Goal: Task Accomplishment & Management: Use online tool/utility

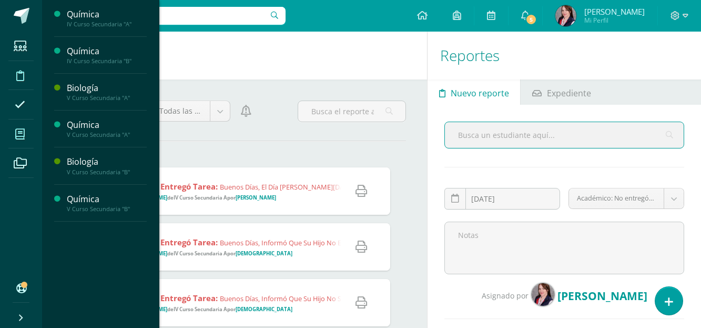
click at [22, 134] on icon at bounding box center [19, 134] width 9 height 11
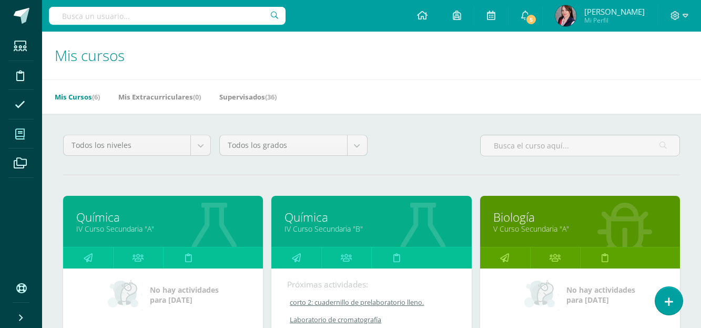
scroll to position [53, 0]
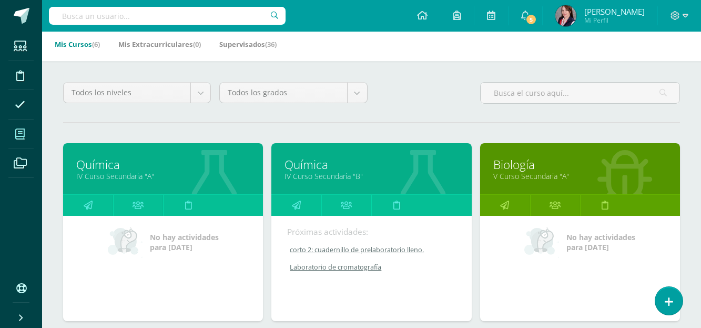
click at [105, 164] on link "Química" at bounding box center [163, 164] width 174 height 16
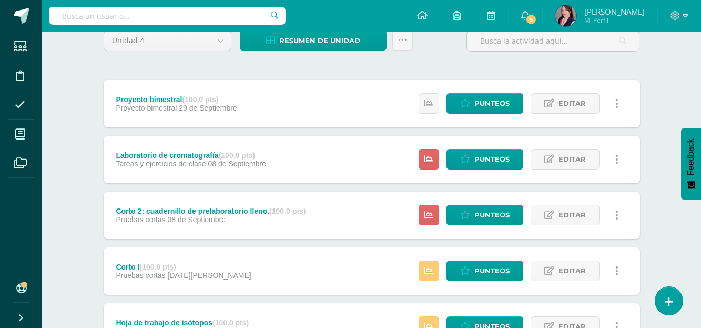
scroll to position [105, 0]
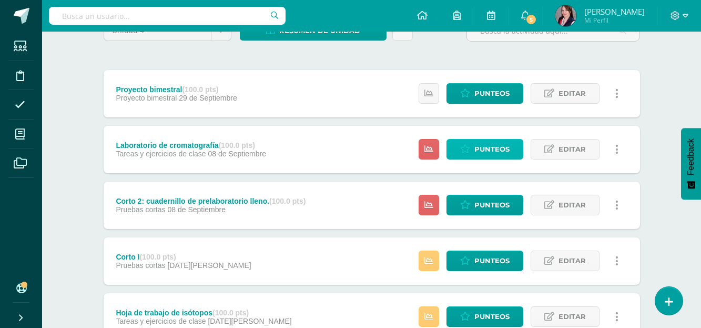
click at [505, 147] on span "Punteos" at bounding box center [492, 148] width 35 height 19
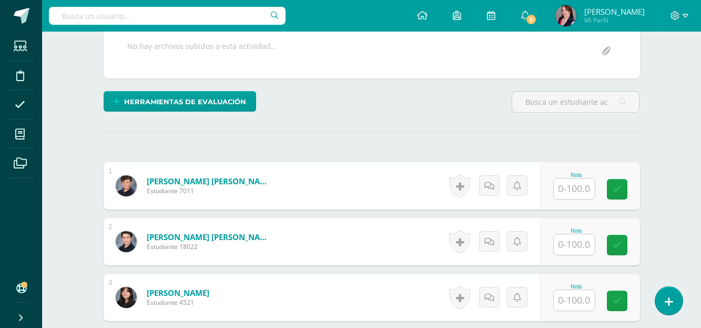
scroll to position [214, 0]
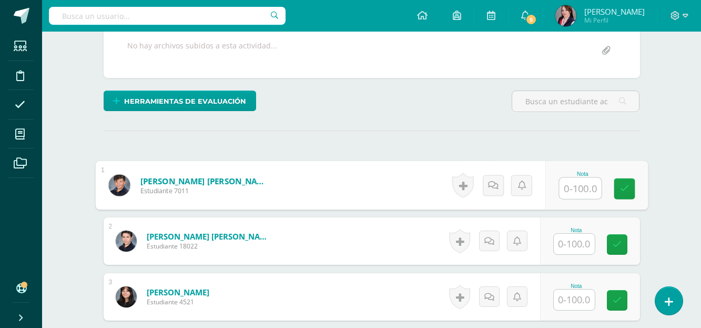
click at [577, 189] on input "text" at bounding box center [580, 188] width 42 height 21
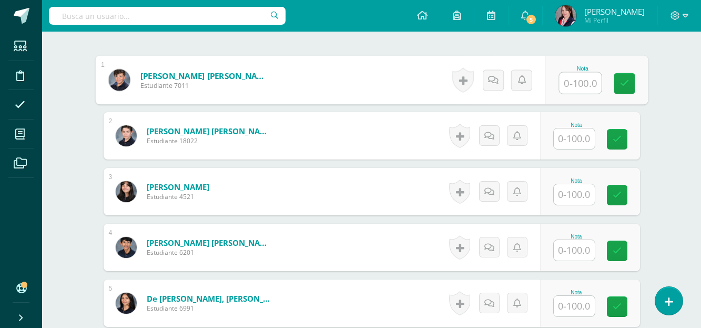
scroll to position [320, 0]
click at [577, 137] on input "text" at bounding box center [574, 138] width 41 height 21
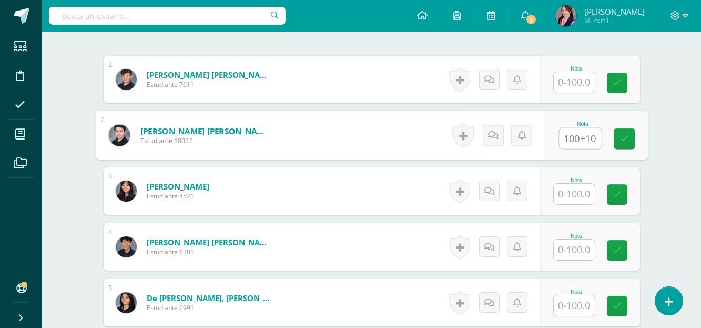
scroll to position [0, 5]
type input "100+100"
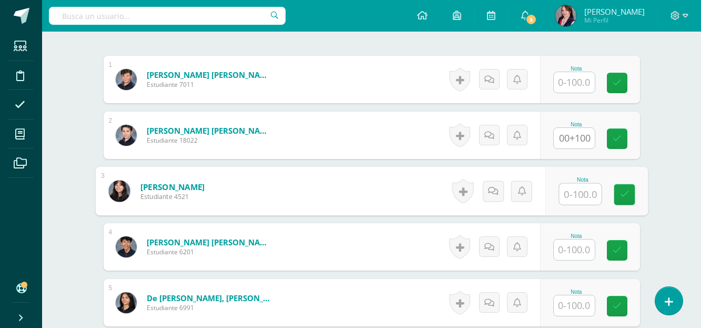
scroll to position [0, 0]
type input "100"
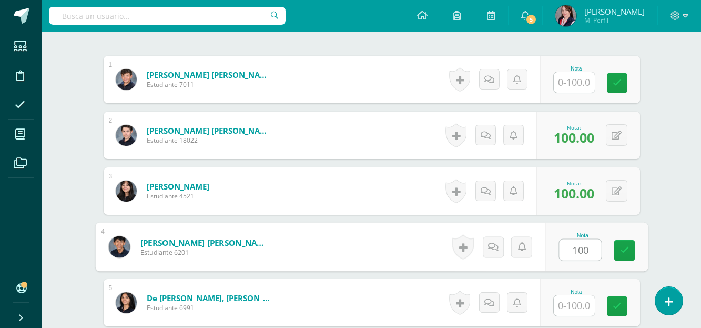
type input "100"
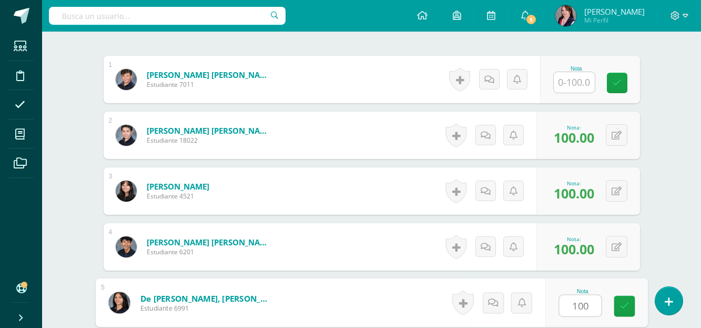
type input "100"
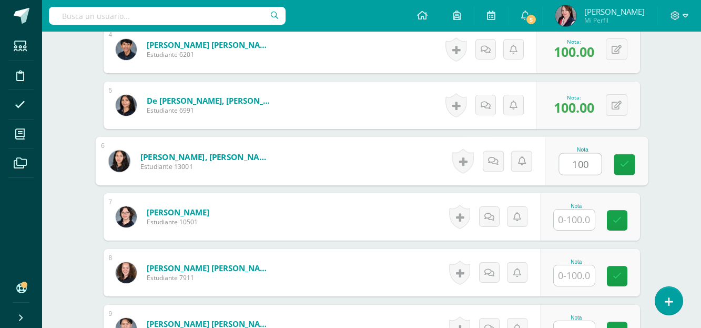
type input "100"
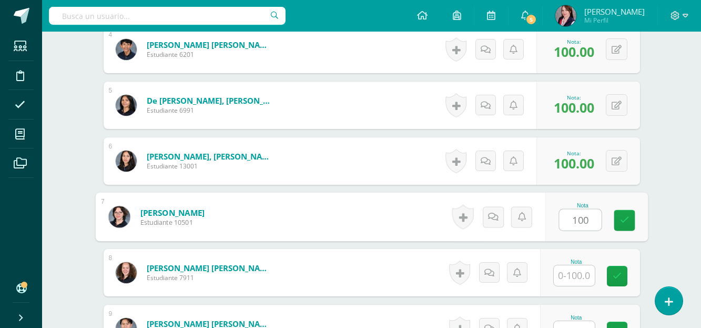
type input "100"
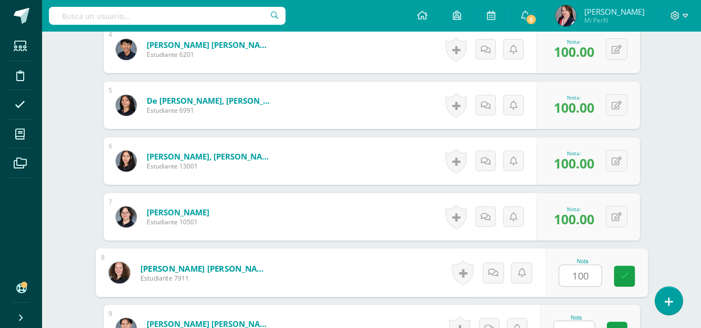
type input "100"
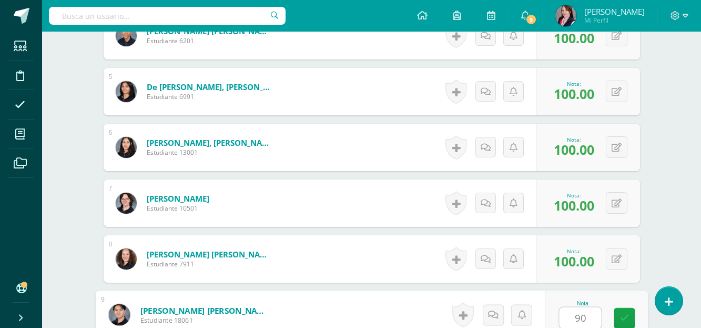
type input "90"
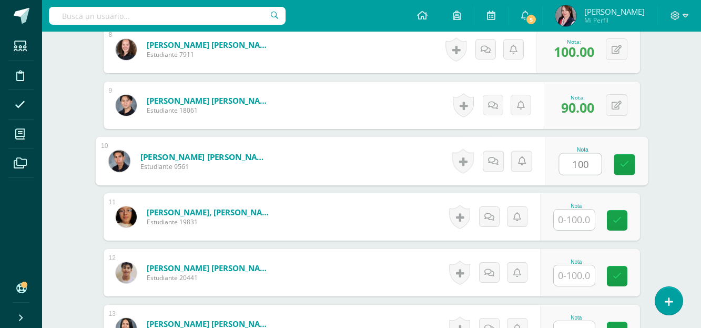
type input "100"
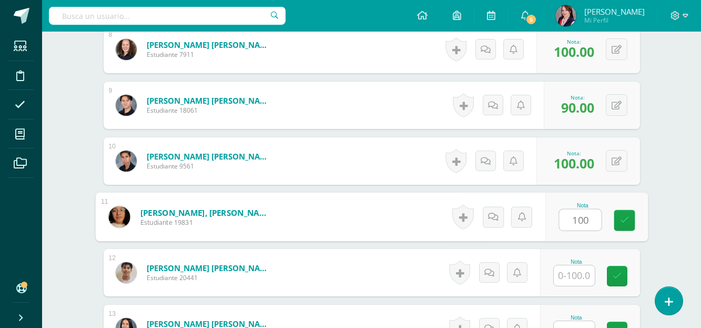
type input "100"
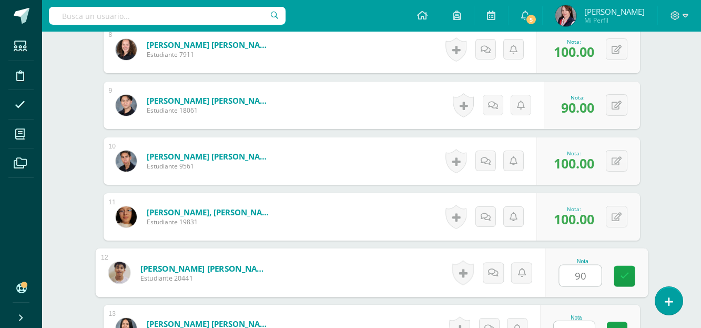
type input "90"
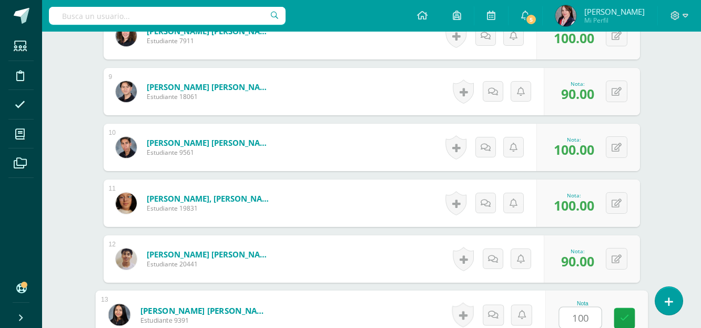
type input "100"
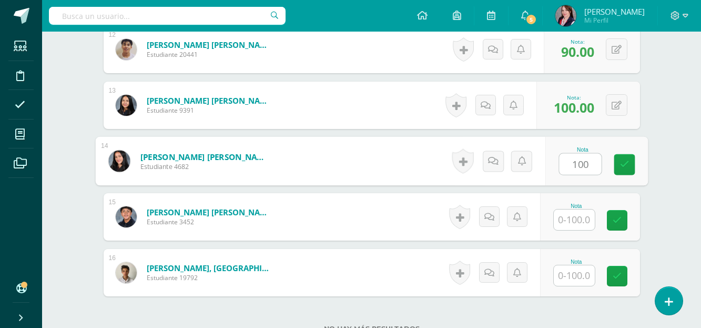
type input "100"
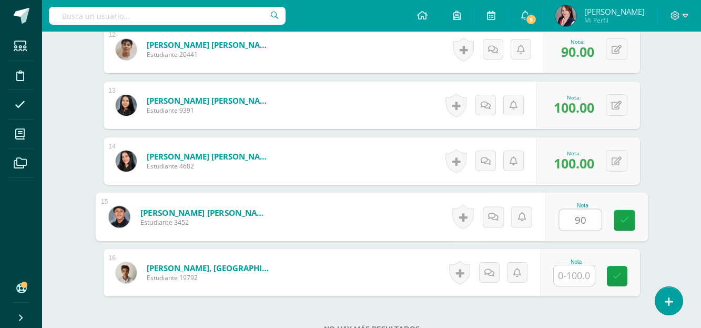
type input "90"
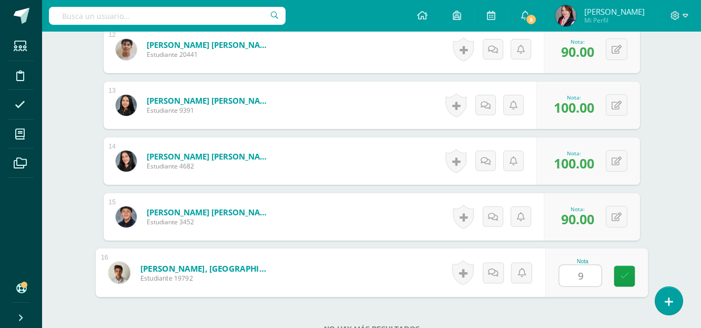
type input "90"
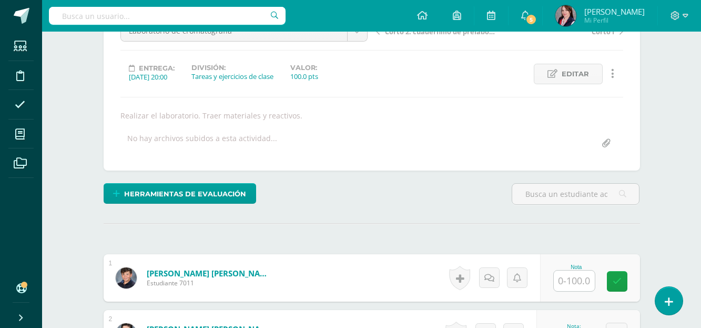
scroll to position [69, 0]
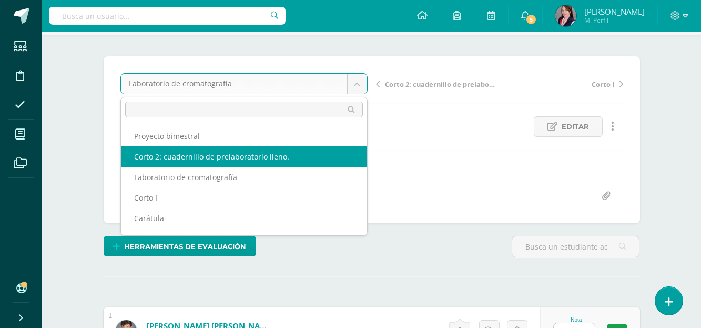
select select "/dashboard/teacher/grade-activity/234315/"
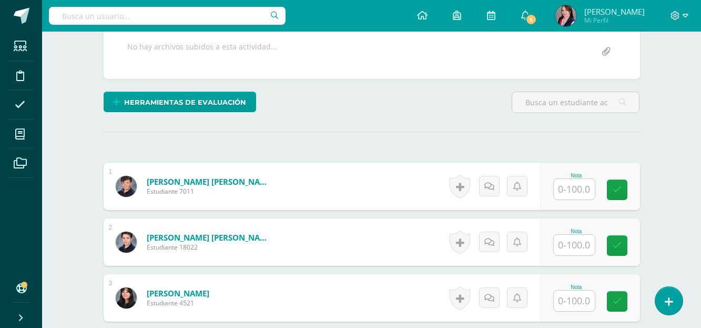
click at [579, 198] on input "text" at bounding box center [574, 189] width 41 height 21
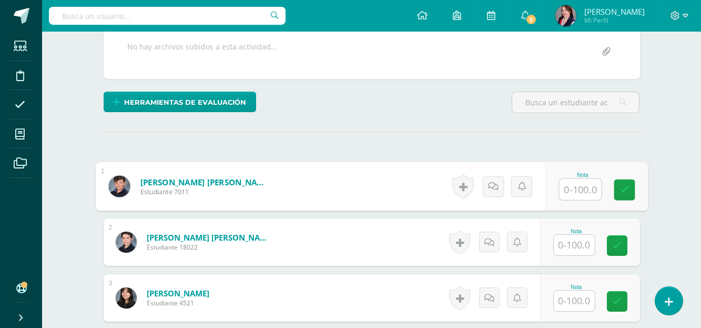
scroll to position [214, 0]
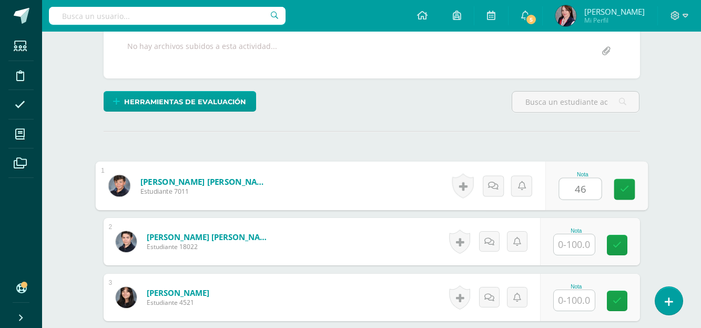
type input "46"
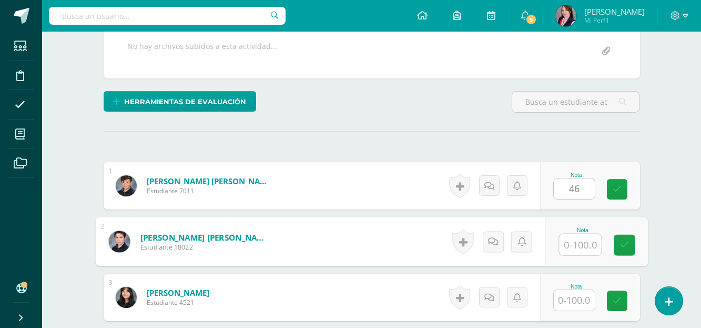
scroll to position [214, 0]
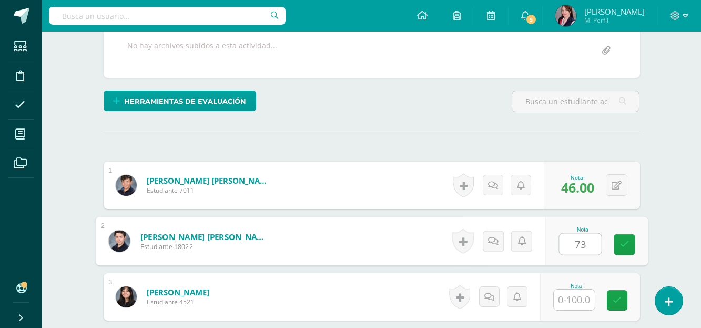
type input "73"
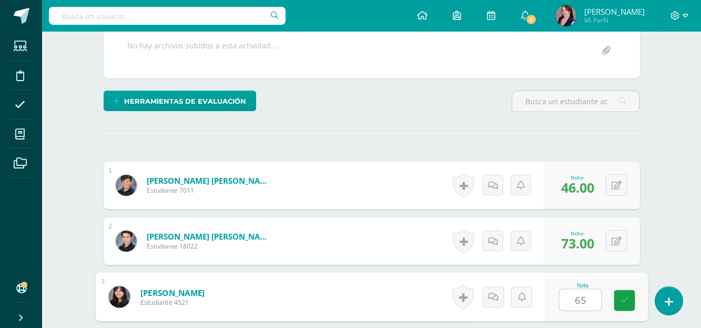
type input "65"
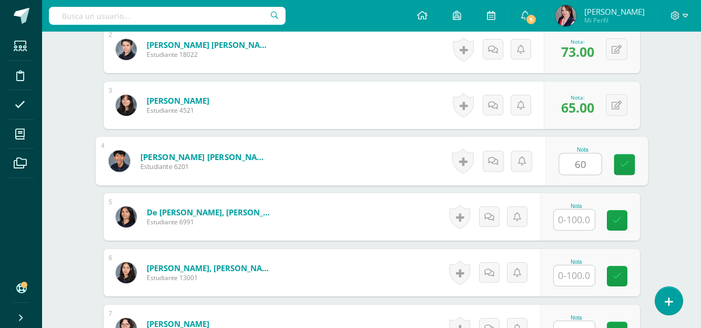
type input "60"
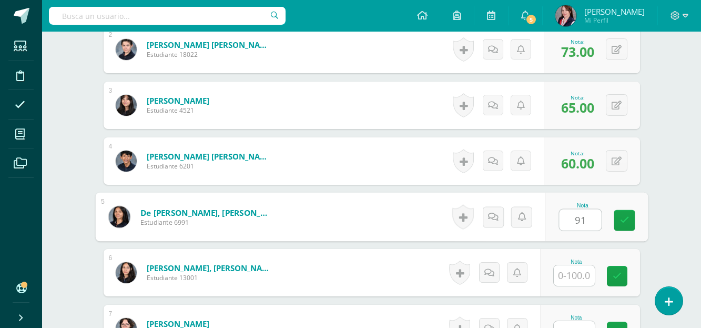
type input "91"
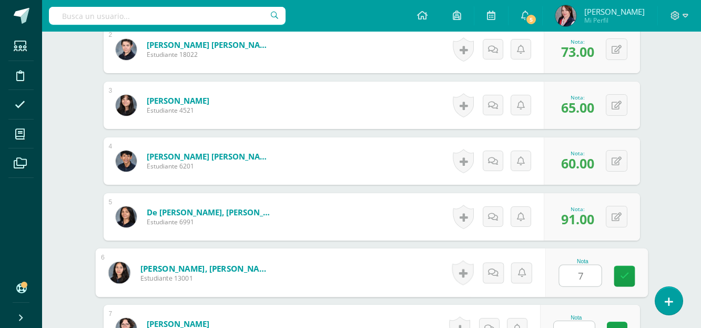
type input "7"
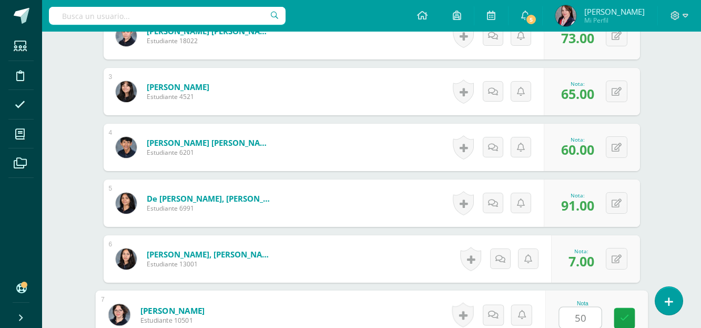
type input "50"
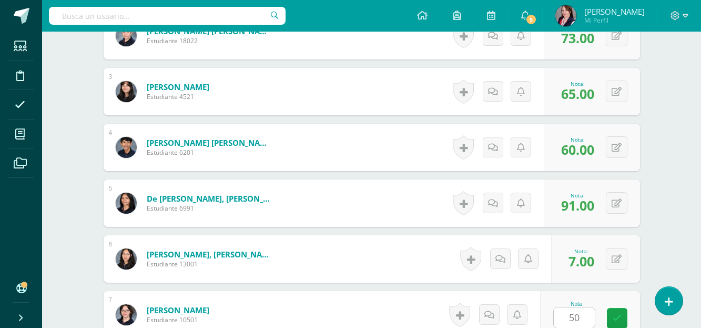
scroll to position [629, 0]
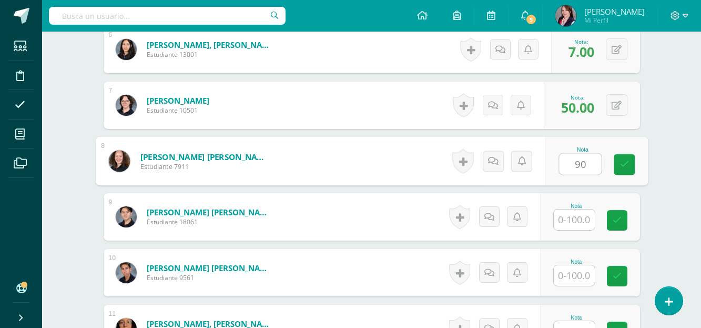
type input "90"
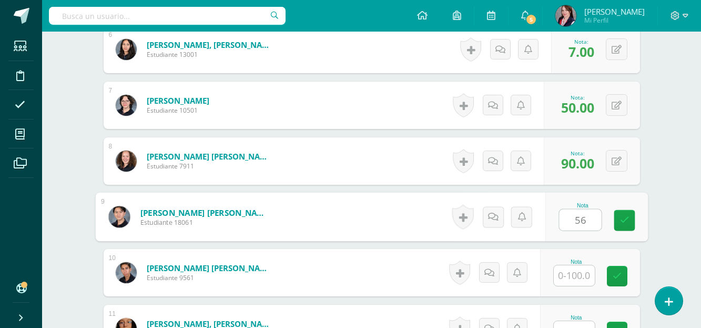
type input "56"
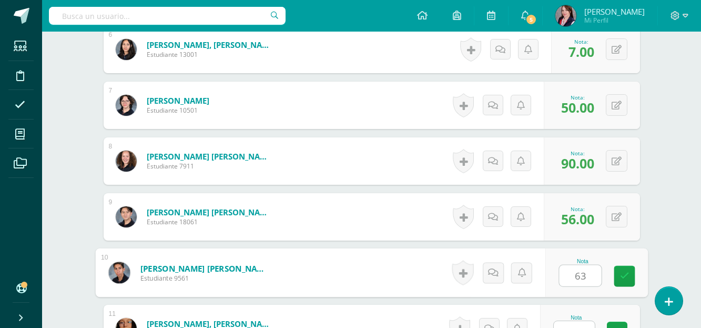
type input "63"
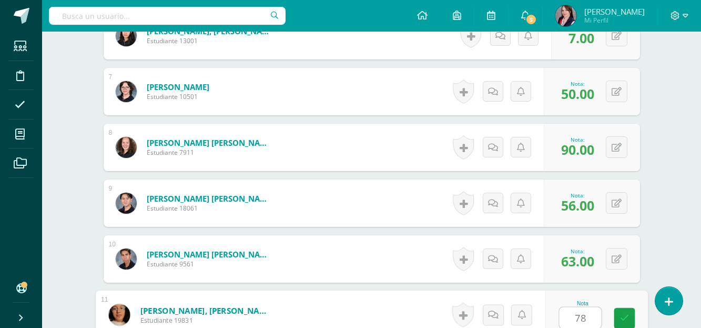
type input "78"
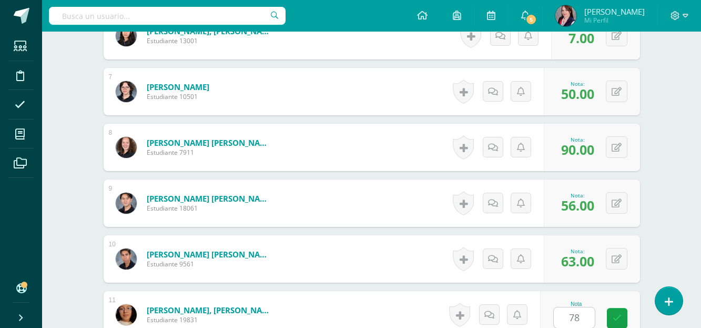
scroll to position [852, 0]
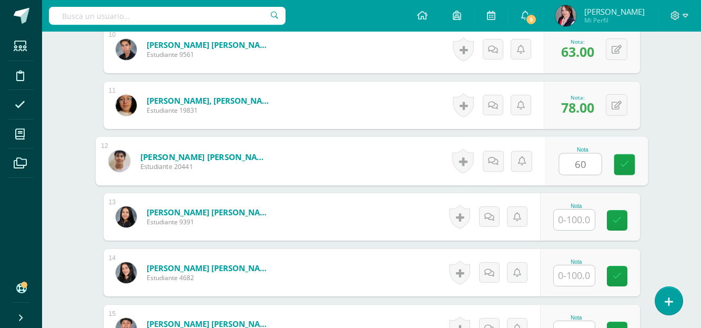
type input "60"
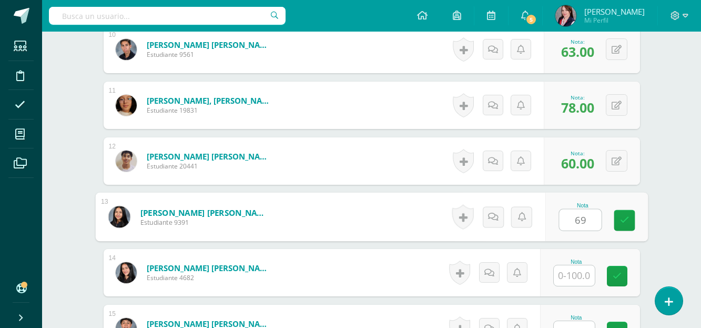
type input "69"
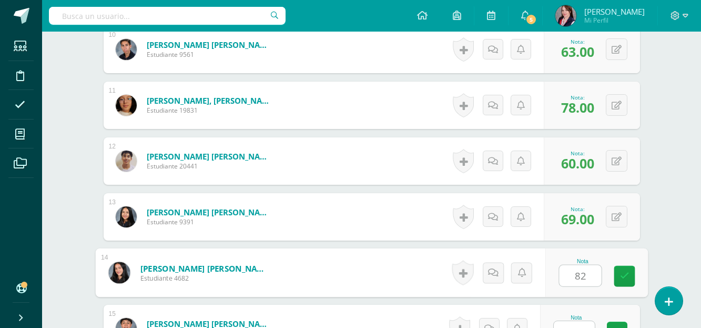
type input "82"
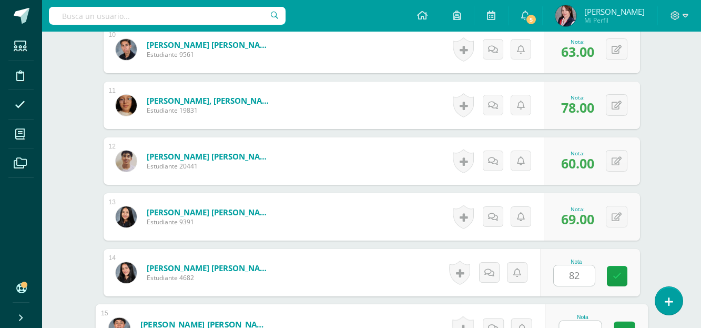
scroll to position [866, 0]
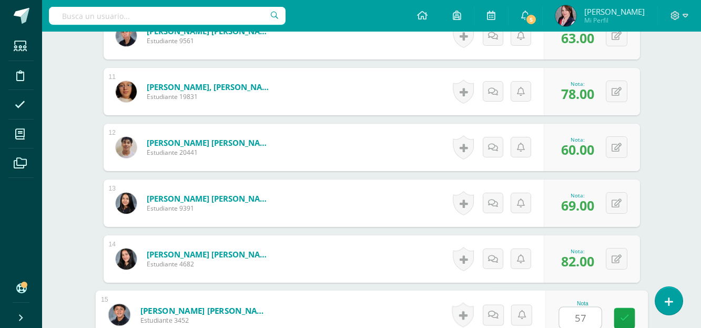
type input "57"
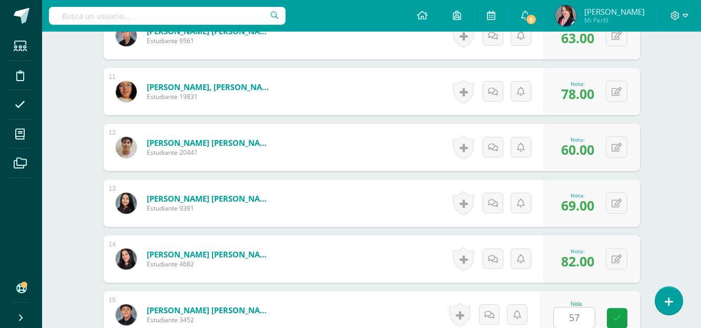
scroll to position [1052, 0]
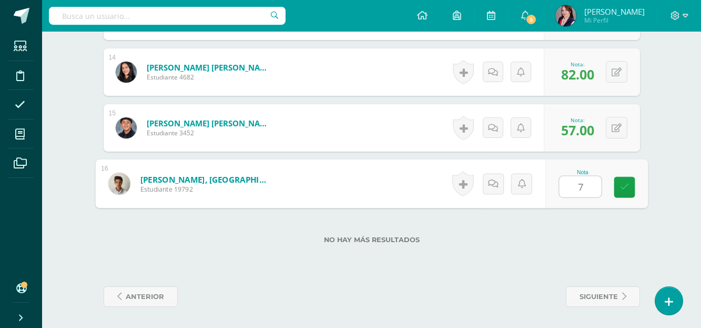
type input "74"
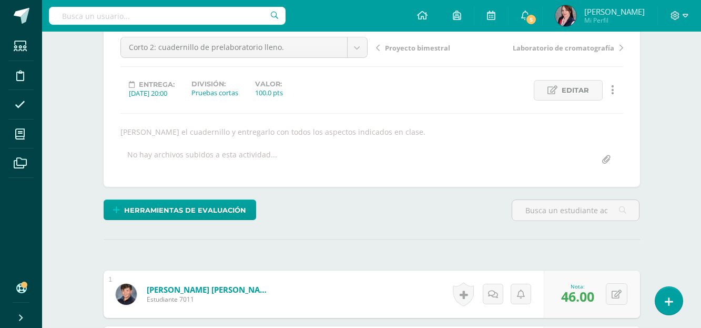
scroll to position [0, 0]
